Goal: Task Accomplishment & Management: Manage account settings

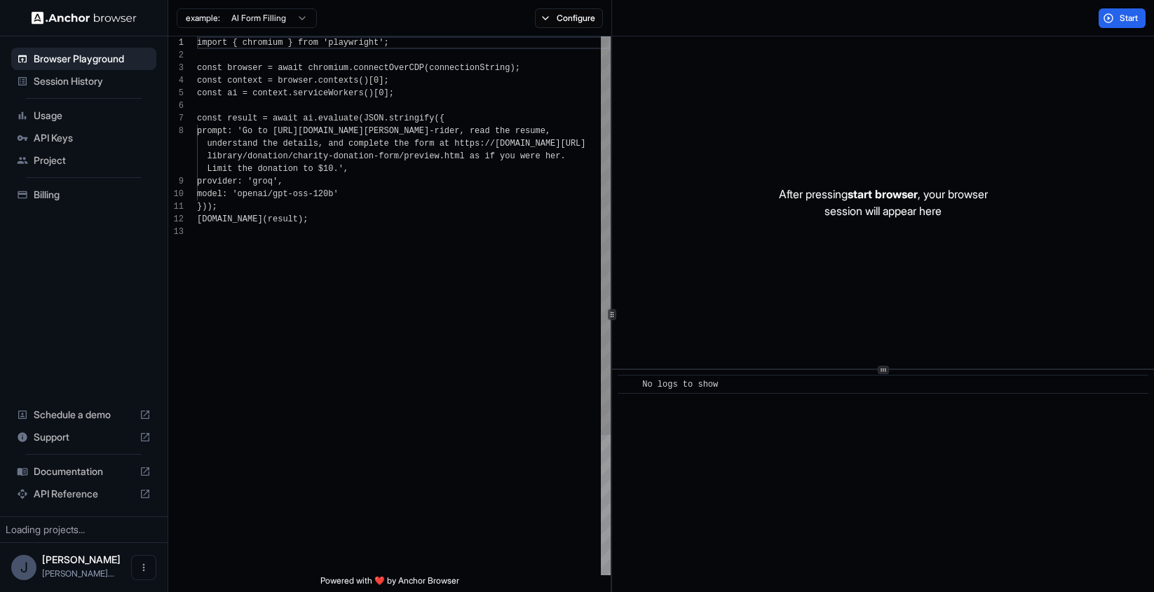
scroll to position [88, 0]
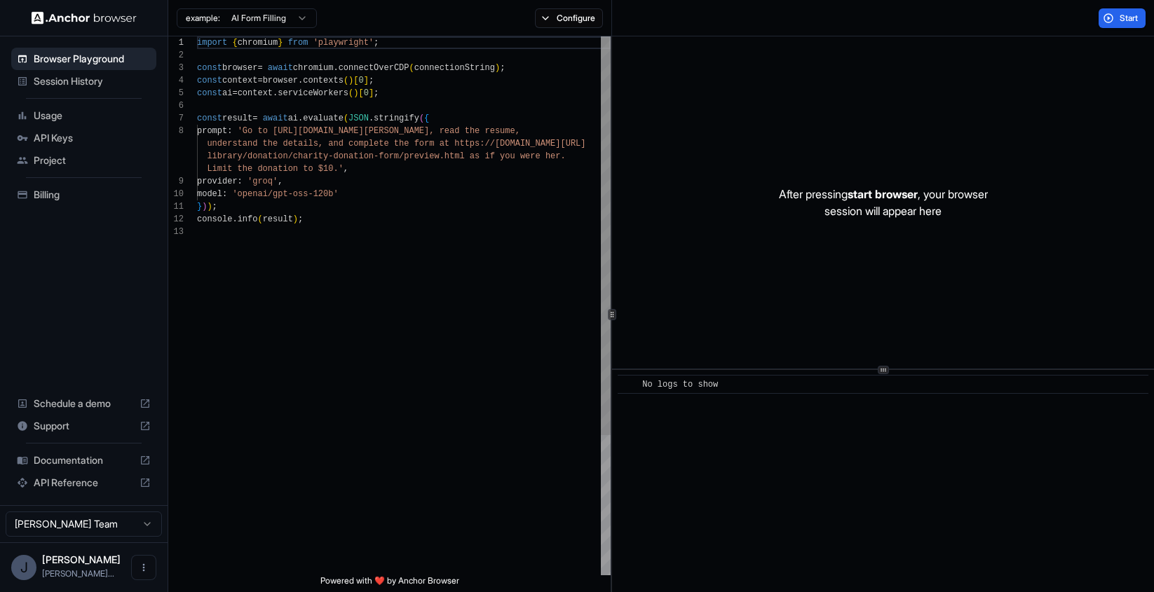
type textarea "**********"
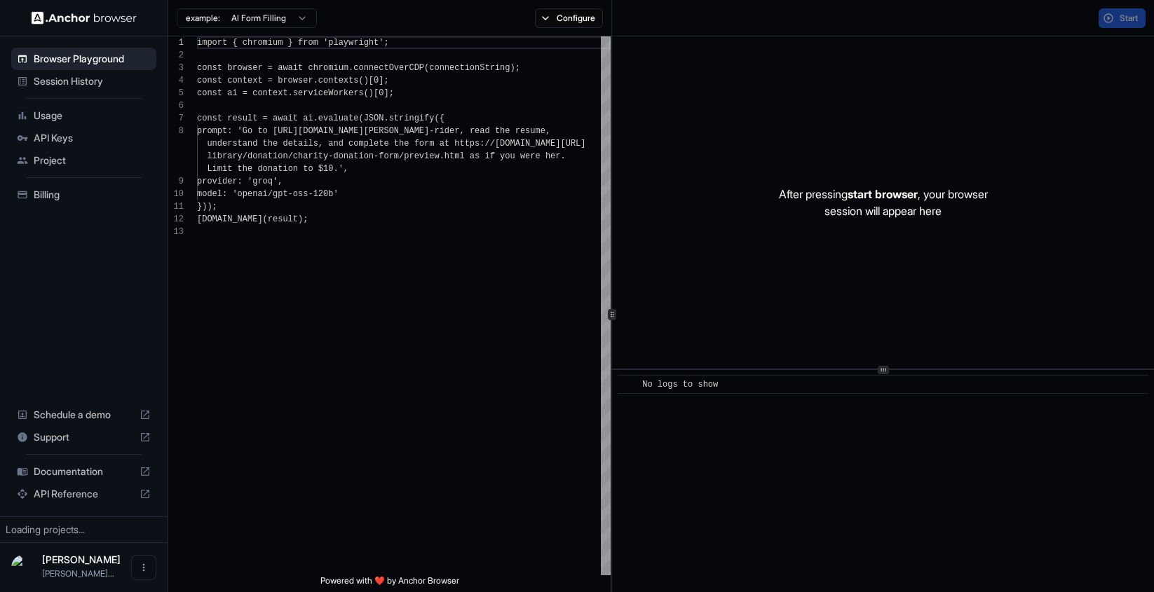
scroll to position [88, 0]
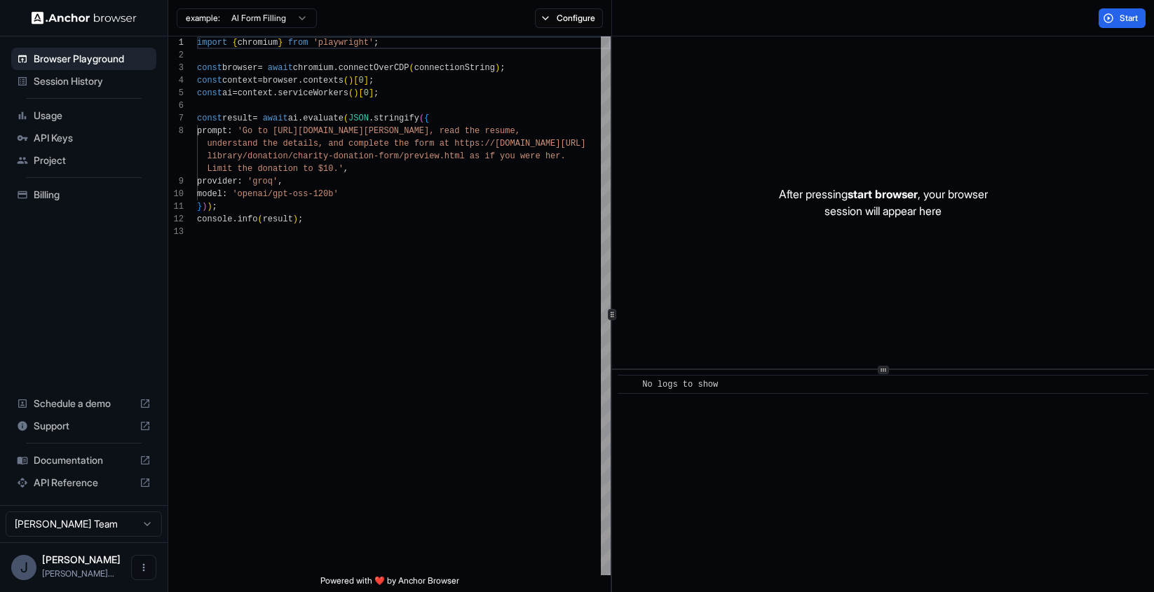
click at [79, 137] on span "API Keys" at bounding box center [92, 138] width 117 height 14
